Goal: Communication & Community: Share content

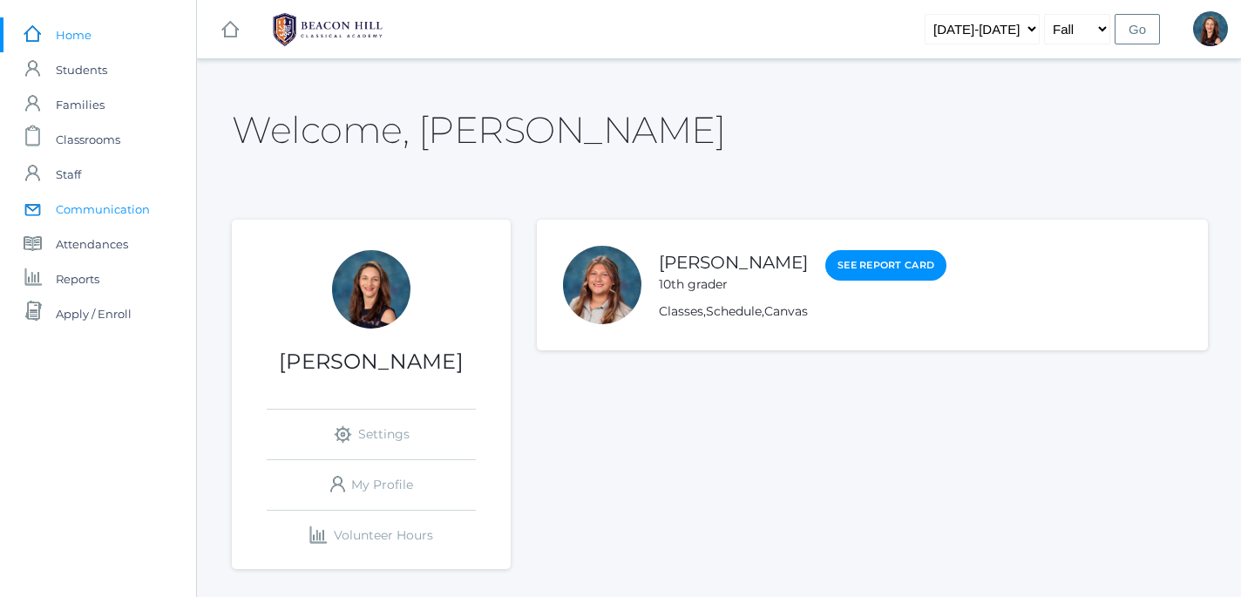
click at [85, 205] on span "Communication" at bounding box center [103, 209] width 94 height 35
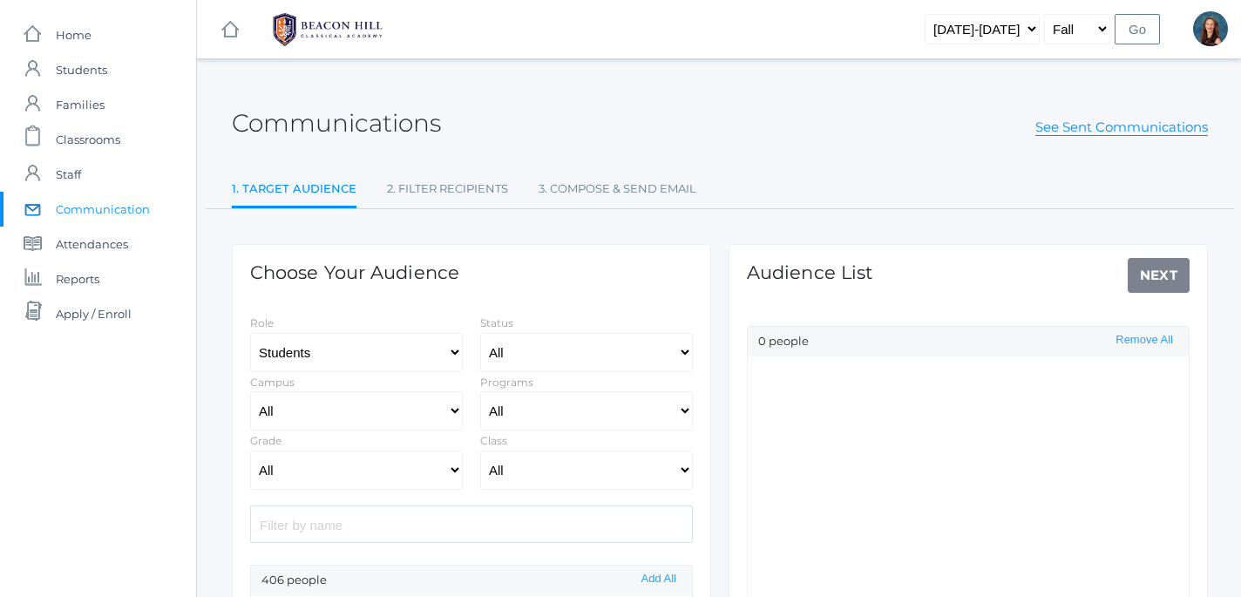
select select "Enrolled"
click at [250, 451] on select "All Grammar - Kindergarten - 1st Grade - 2nd Grade - 3rd Grade - 4th Grade - 5t…" at bounding box center [356, 470] width 213 height 39
select select "8"
click option "- 8th Grade" at bounding box center [0, 0] width 0 height 0
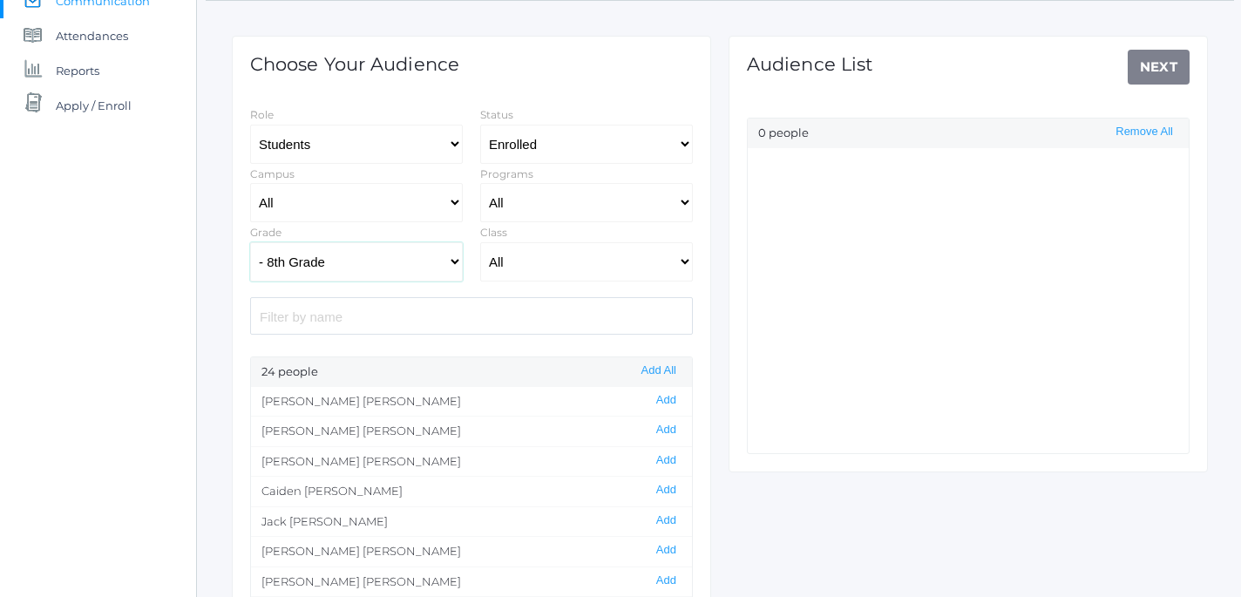
scroll to position [215, 0]
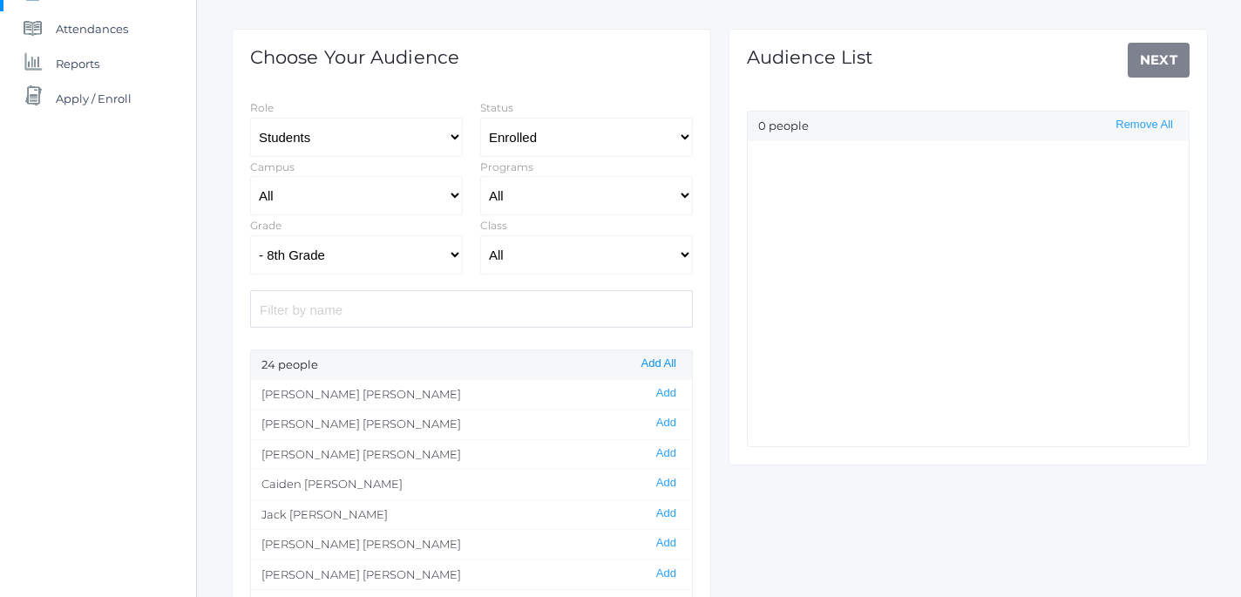
click at [662, 370] on button "Add All" at bounding box center [658, 363] width 45 height 15
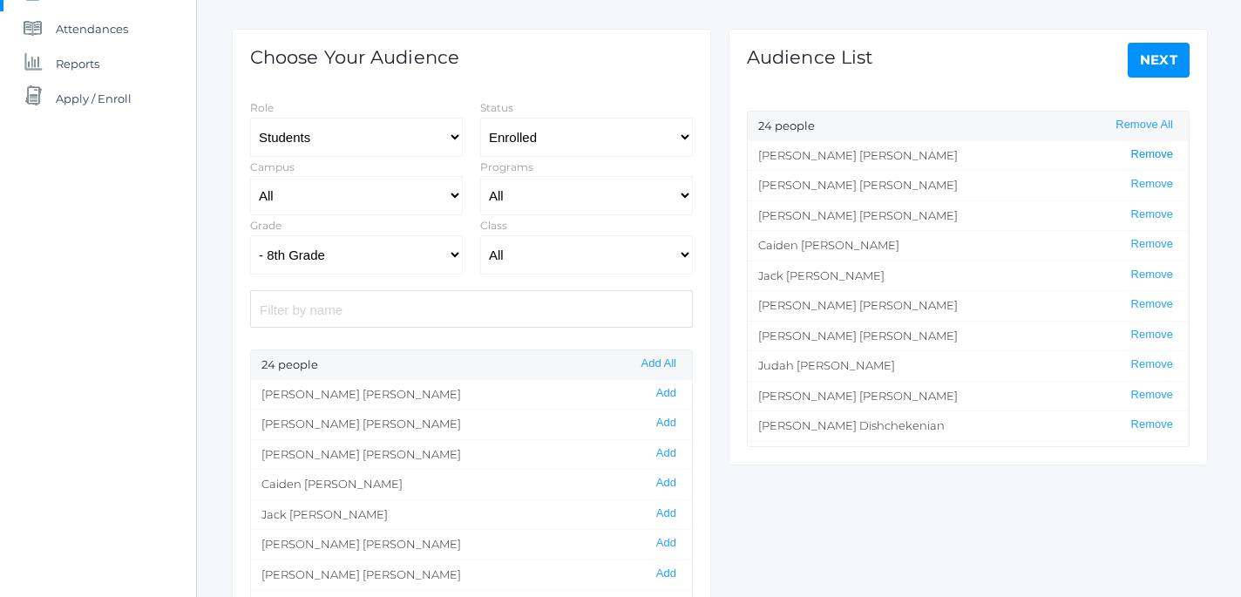
click at [1150, 152] on button "Remove" at bounding box center [1152, 154] width 52 height 15
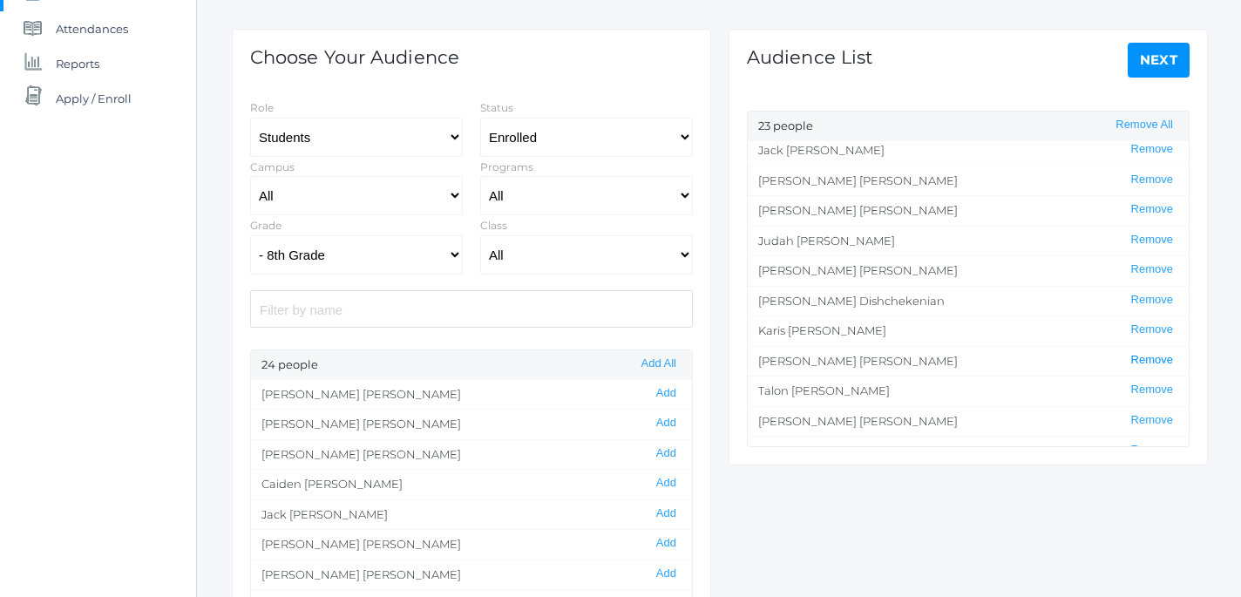
click at [1151, 363] on button "Remove" at bounding box center [1152, 360] width 52 height 15
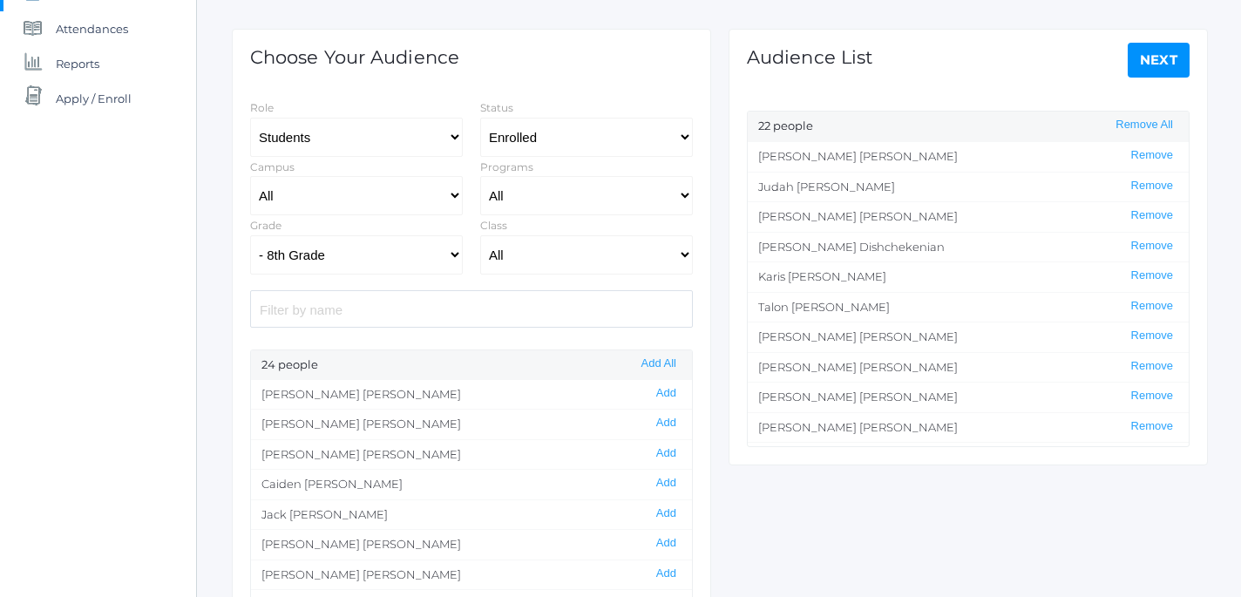
scroll to position [159, 0]
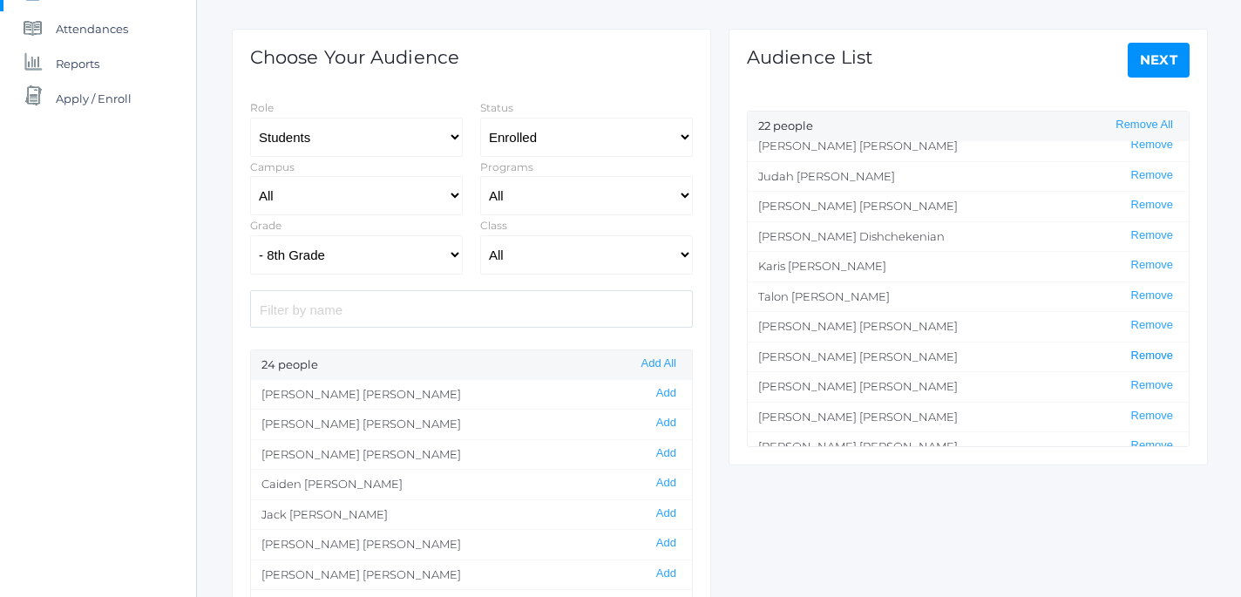
click at [1150, 358] on button "Remove" at bounding box center [1152, 356] width 52 height 15
select select "1"
click option "Staff" at bounding box center [0, 0] width 0 height 0
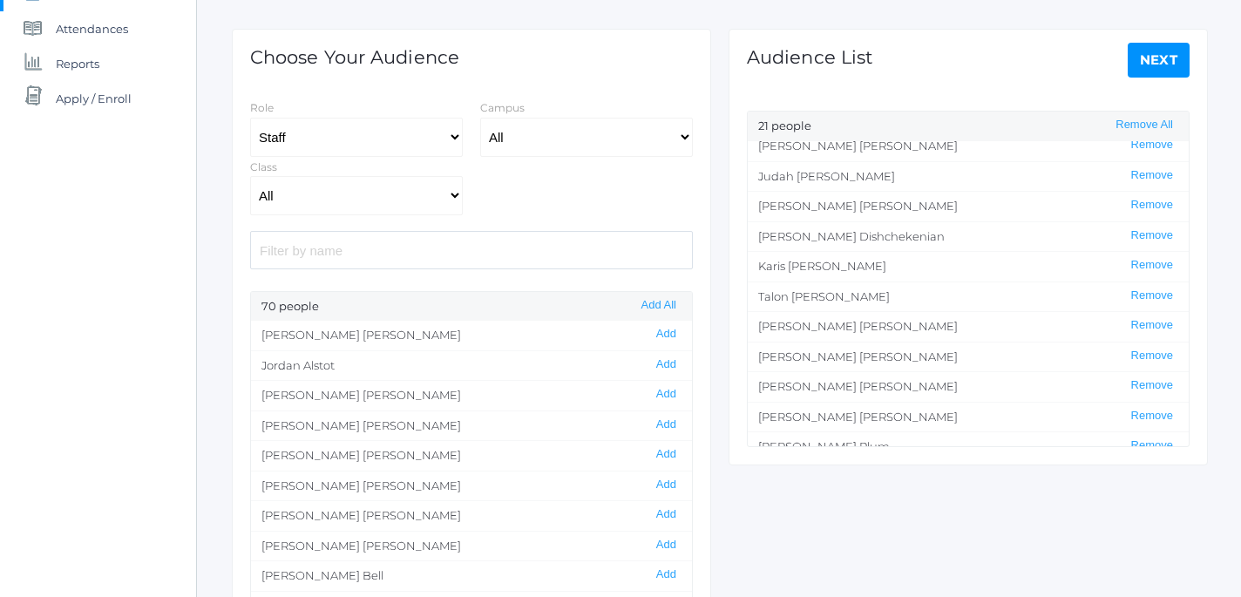
click at [371, 253] on input "search" at bounding box center [471, 249] width 443 height 37
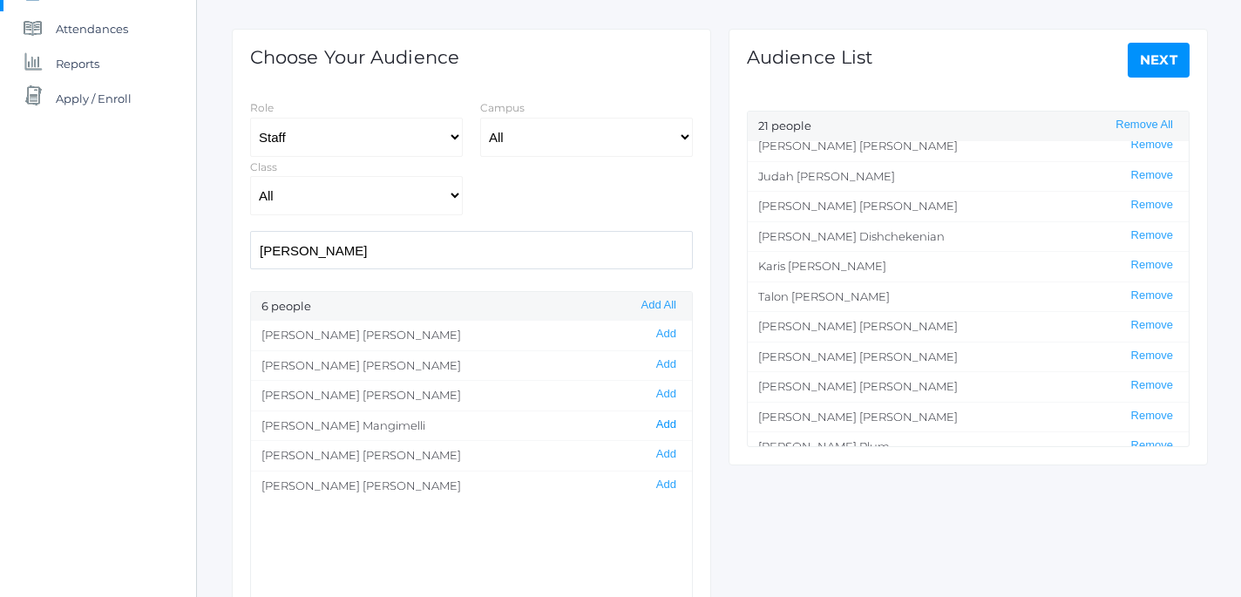
click at [675, 424] on button "Add" at bounding box center [666, 424] width 31 height 15
drag, startPoint x: 385, startPoint y: 258, endPoint x: 227, endPoint y: 246, distance: 159.1
click at [250, 246] on input "heather" at bounding box center [471, 249] width 443 height 37
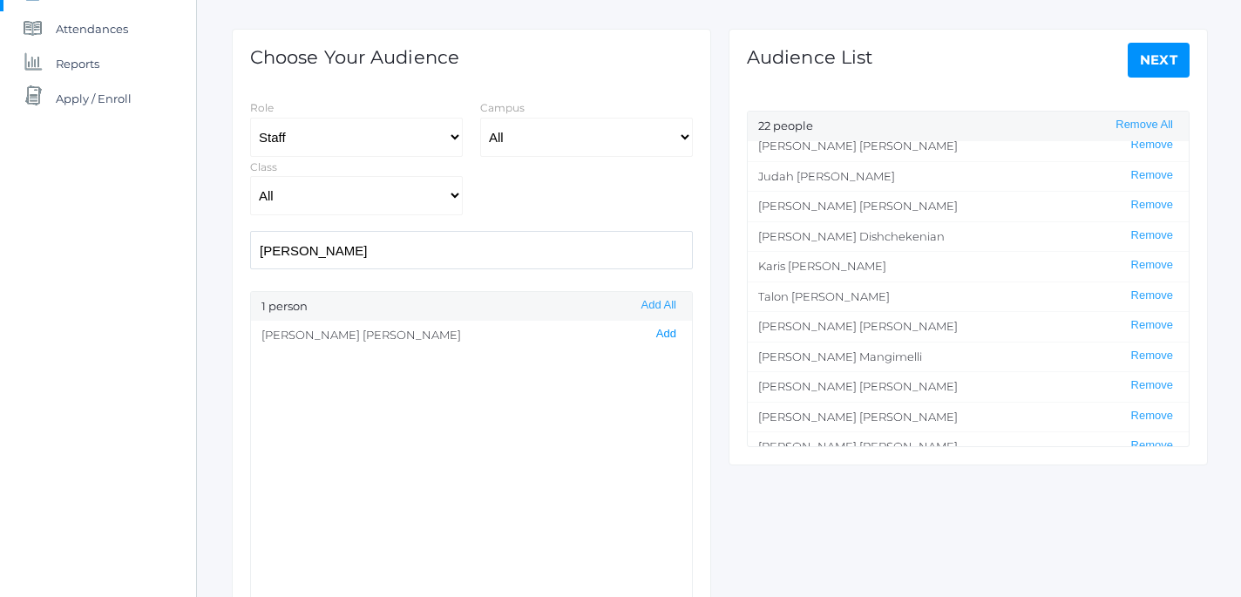
type input "lucas"
click at [661, 332] on button "Add" at bounding box center [666, 334] width 31 height 15
click at [1162, 68] on link "Next" at bounding box center [1159, 60] width 63 height 35
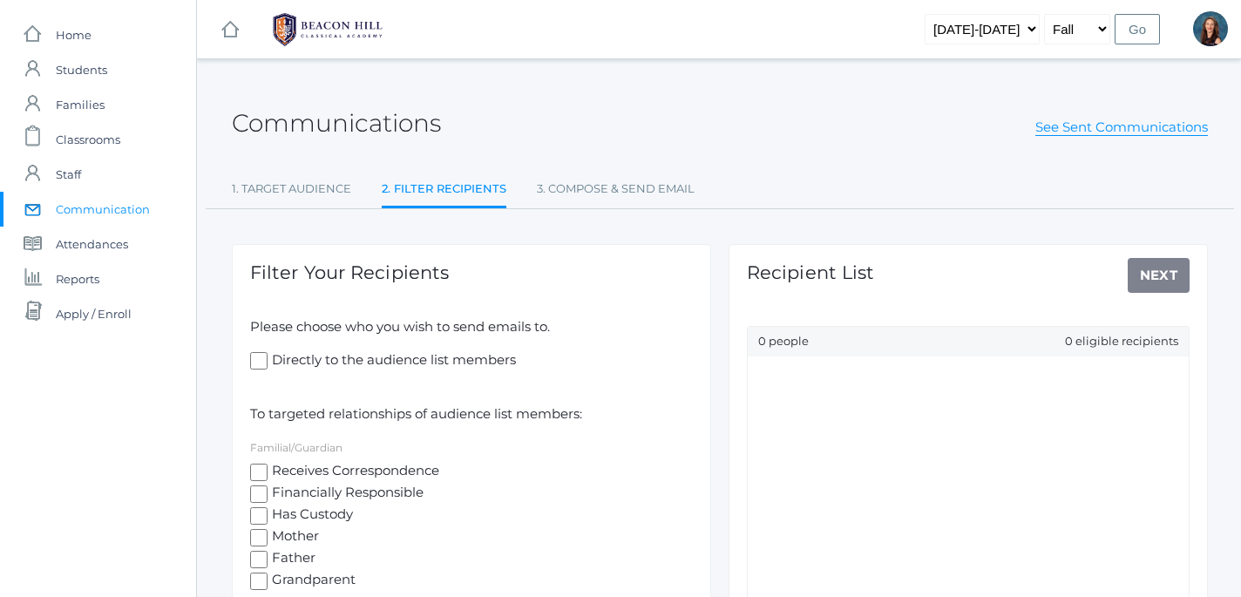
click at [255, 356] on input "Directly to the audience list members" at bounding box center [258, 360] width 17 height 17
checkbox input "true"
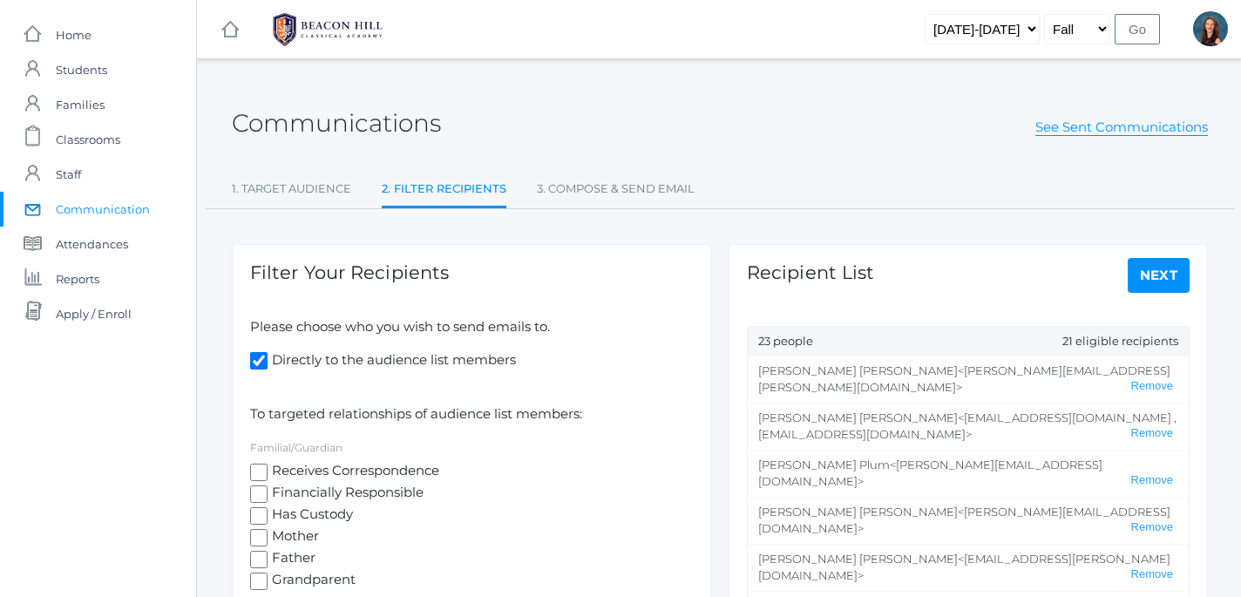
click at [257, 472] on input "Receives Correspondence" at bounding box center [258, 472] width 17 height 17
checkbox input "true"
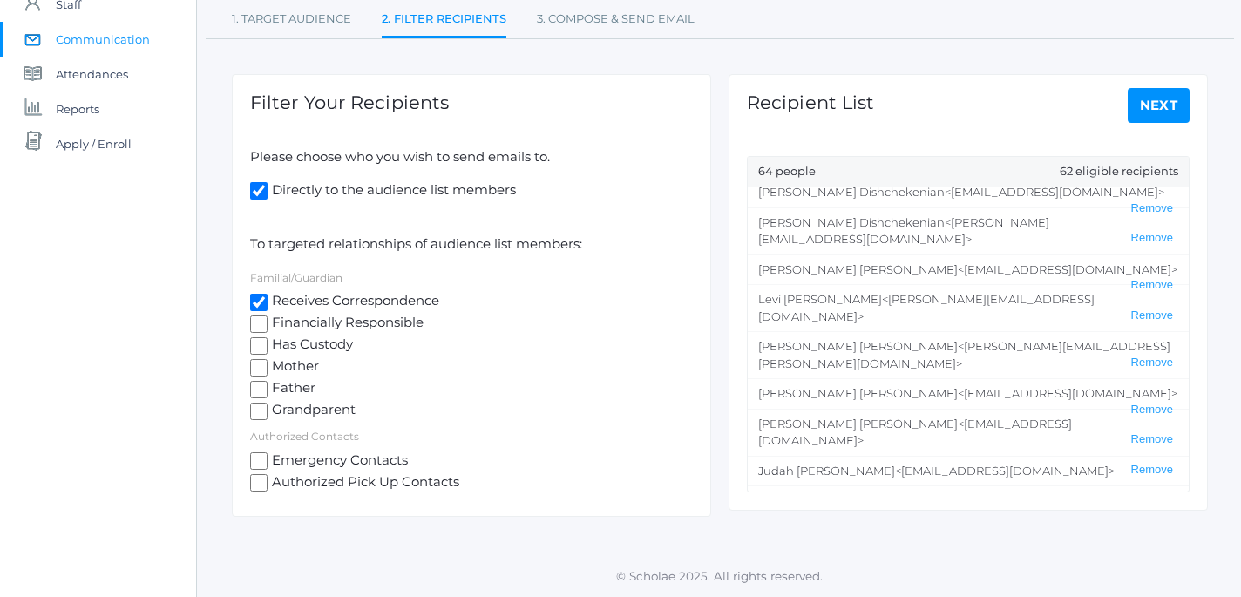
scroll to position [693, 0]
click at [269, 317] on span "Financially Responsible" at bounding box center [346, 324] width 156 height 22
click at [268, 317] on input "Financially Responsible" at bounding box center [258, 323] width 17 height 17
checkbox input "true"
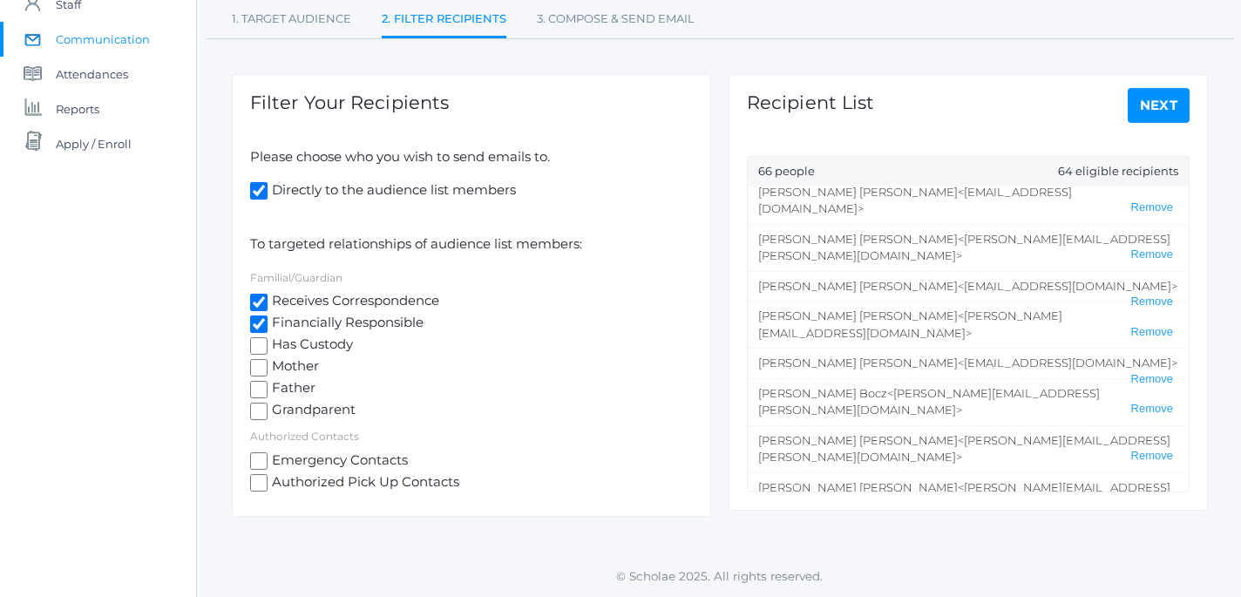
scroll to position [1649, 0]
click at [1163, 98] on link "Next" at bounding box center [1159, 105] width 63 height 35
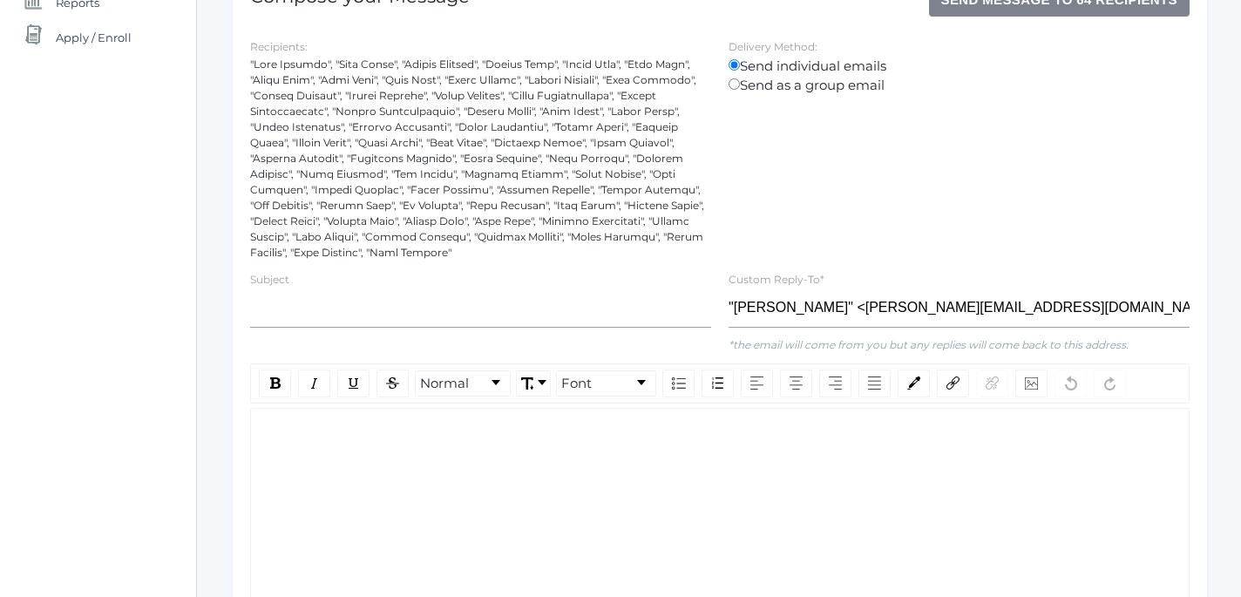
scroll to position [282, 0]
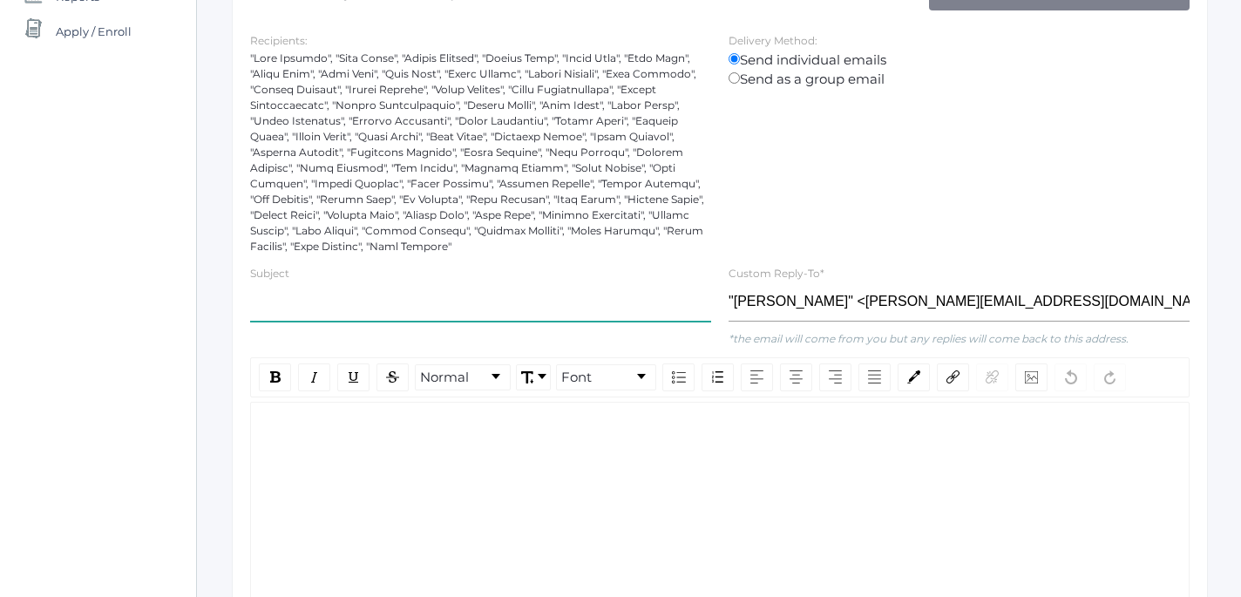
click at [546, 302] on input "text" at bounding box center [480, 301] width 461 height 39
type input "8th Grade Trip Information - Charges"
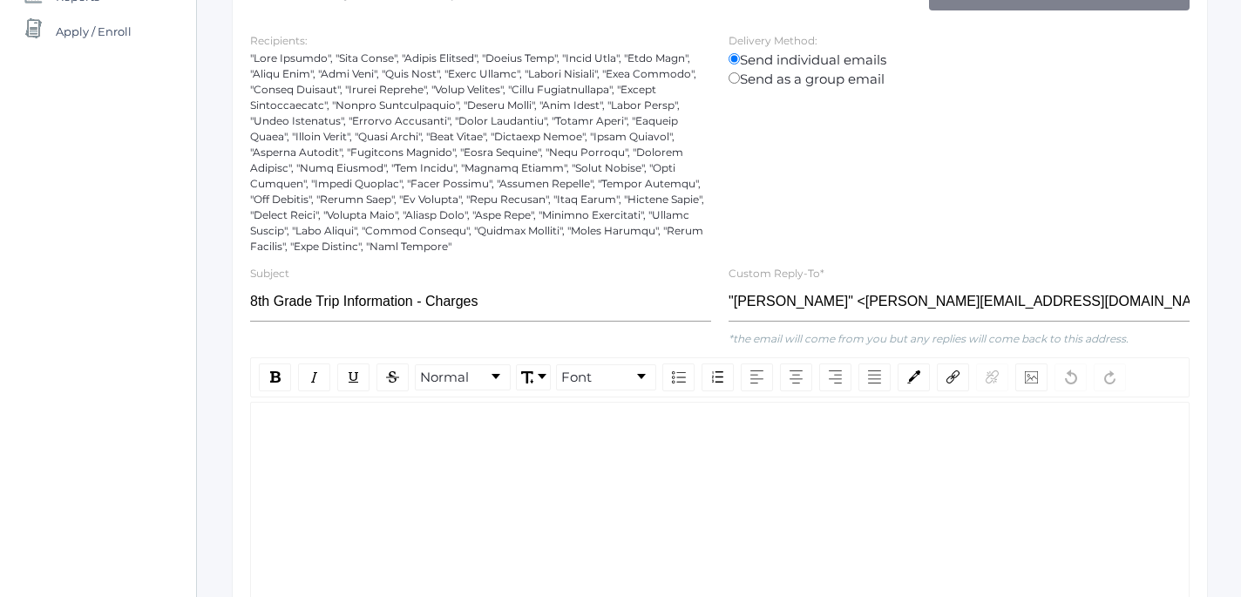
click at [362, 429] on div "rdw-editor" at bounding box center [720, 430] width 911 height 20
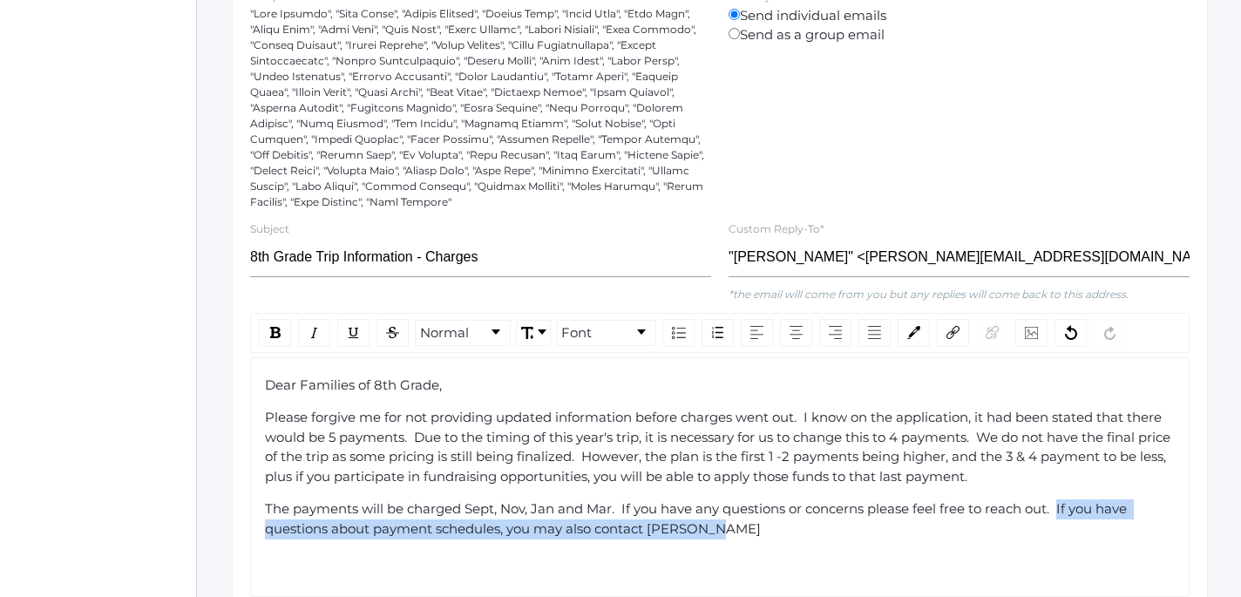
drag, startPoint x: 1060, startPoint y: 551, endPoint x: 1094, endPoint y: 600, distance: 59.5
click at [1094, 596] on div "Dear Families of 8th Grade, Please forgive me for not providing updated informa…" at bounding box center [720, 477] width 940 height 240
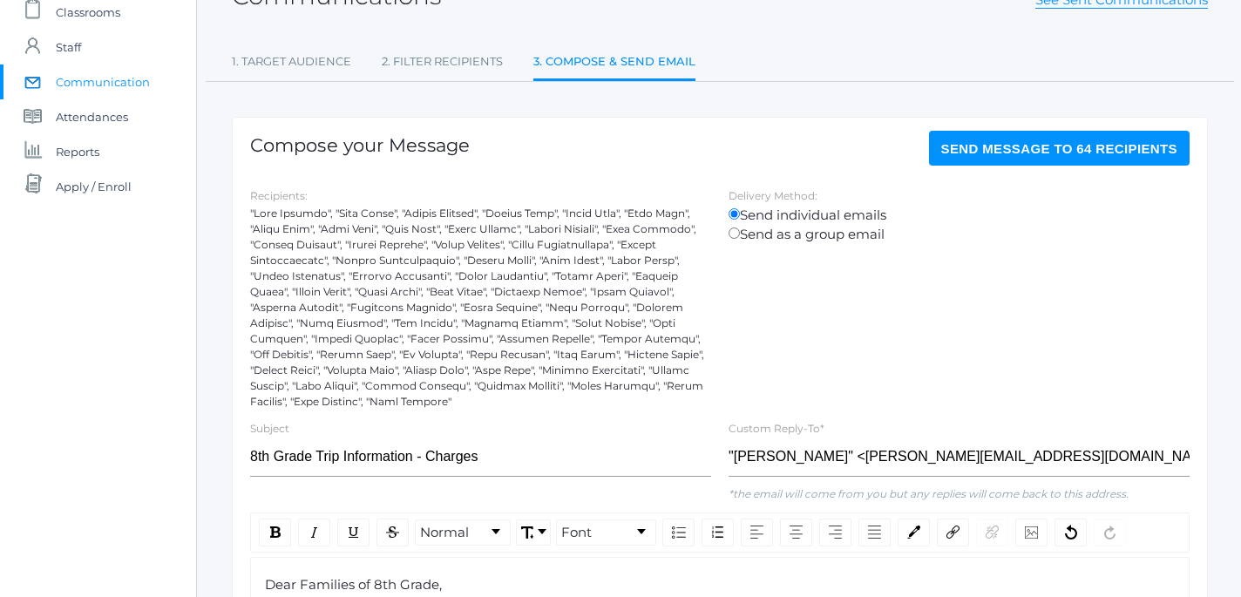
scroll to position [0, 0]
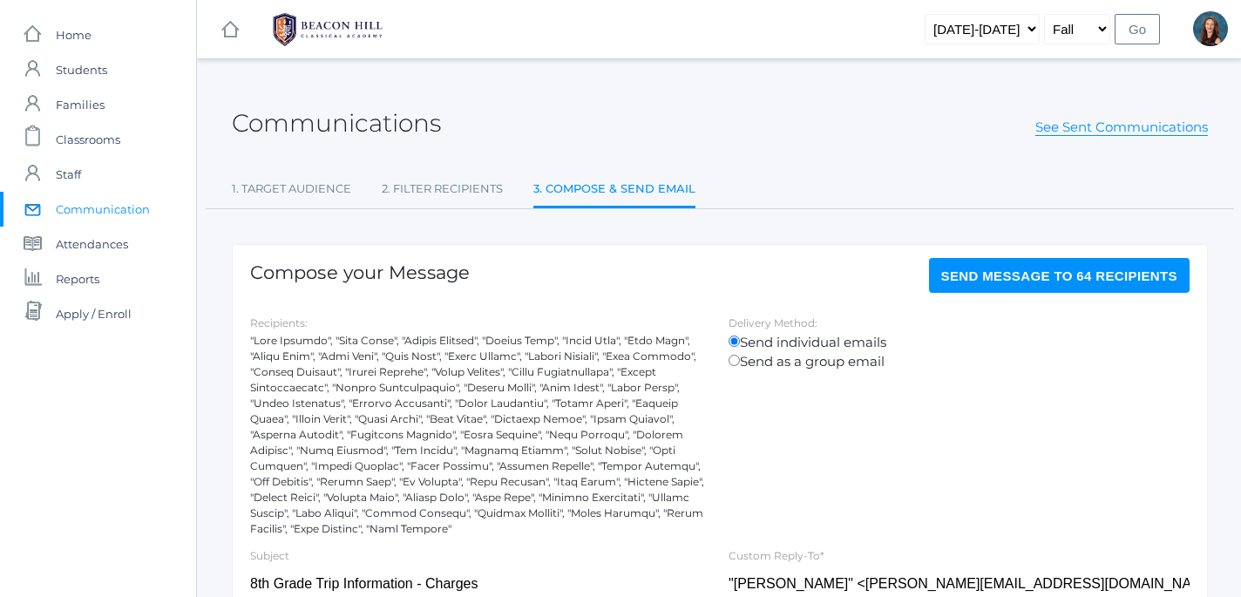
click at [1041, 272] on span "Send Message to 64 recipients" at bounding box center [1059, 275] width 237 height 15
